Goal: Information Seeking & Learning: Understand process/instructions

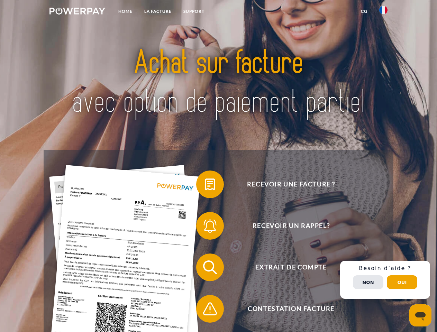
click at [77, 12] on img at bounding box center [77, 11] width 56 height 7
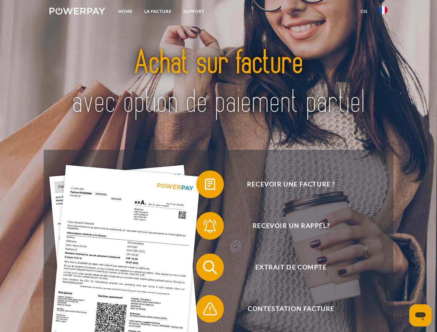
click at [383, 12] on img at bounding box center [383, 10] width 8 height 8
click at [364, 11] on link "CG" at bounding box center [364, 11] width 18 height 12
click at [205, 186] on span at bounding box center [199, 184] width 35 height 35
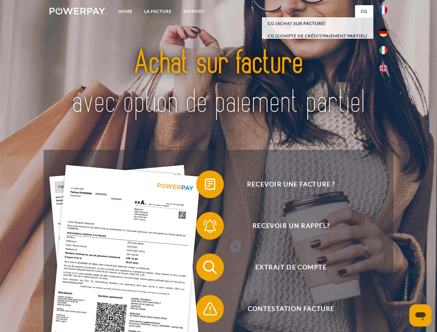
click at [205, 227] on span at bounding box center [199, 226] width 35 height 35
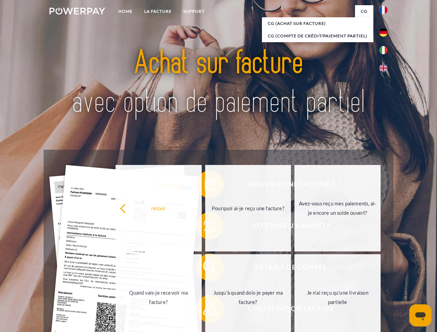
click at [205, 269] on link "Jusqu'à quand dois-je payer ma facture?" at bounding box center [248, 297] width 86 height 86
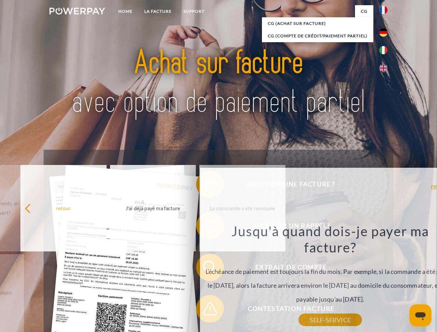
click at [205, 310] on div "Jusqu'à quand dois-je payer ma facture? L'échéance de paiement est toujours la …" at bounding box center [330, 271] width 253 height 97
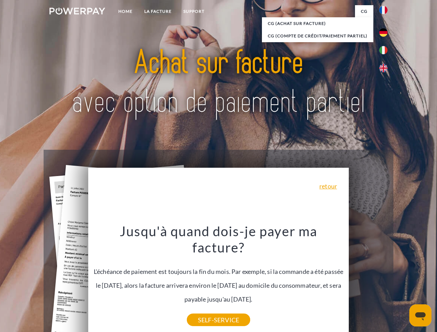
click at [385, 280] on div "Recevoir une facture ? Recevoir un rappel? Extrait de compte retour" at bounding box center [218, 288] width 349 height 277
click at [368, 281] on span "Extrait de compte" at bounding box center [290, 268] width 169 height 28
click at [402, 282] on header "Home LA FACTURE Support" at bounding box center [218, 239] width 437 height 478
